Goal: Navigation & Orientation: Find specific page/section

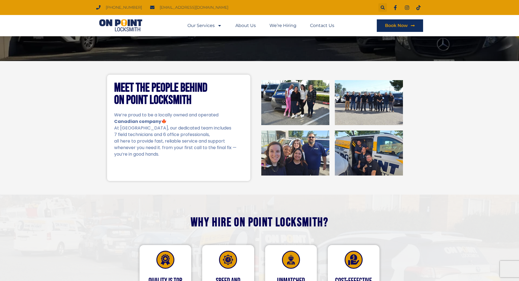
scroll to position [82, 0]
click at [242, 27] on link "About Us" at bounding box center [246, 25] width 20 height 13
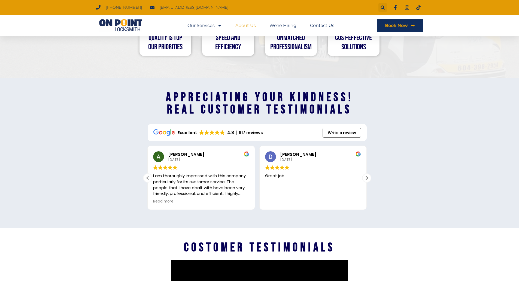
scroll to position [709, 0]
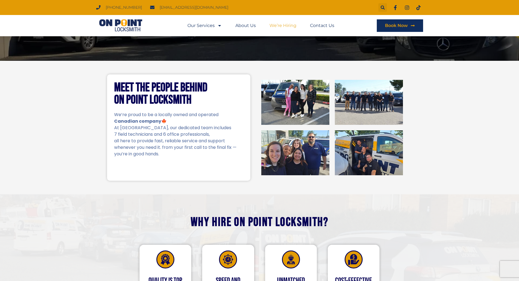
click at [279, 22] on link "We’re Hiring" at bounding box center [283, 25] width 27 height 13
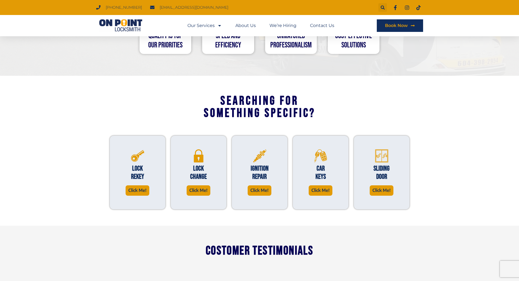
scroll to position [327, 0]
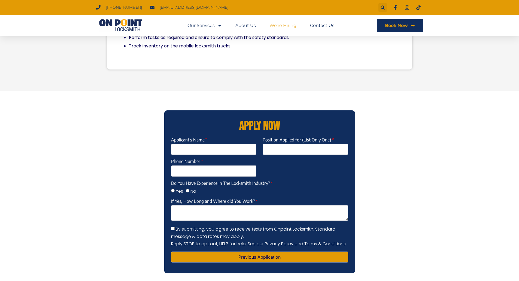
scroll to position [545, 0]
